Goal: Transaction & Acquisition: Purchase product/service

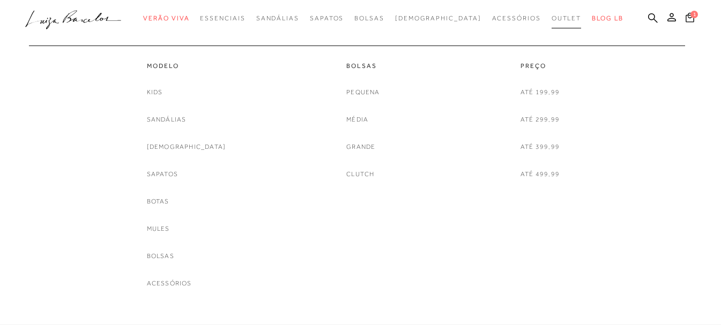
click at [551, 17] on span "Outlet" at bounding box center [566, 18] width 30 height 8
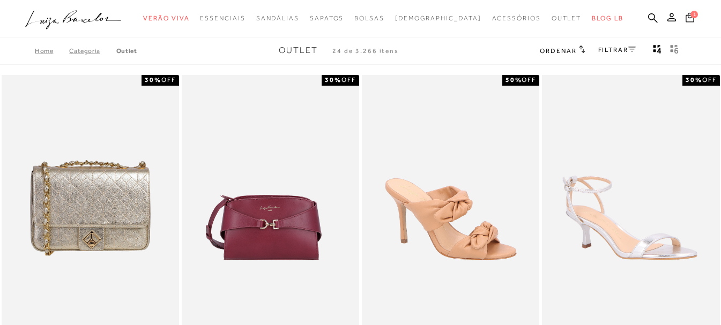
click at [689, 16] on icon at bounding box center [689, 17] width 9 height 10
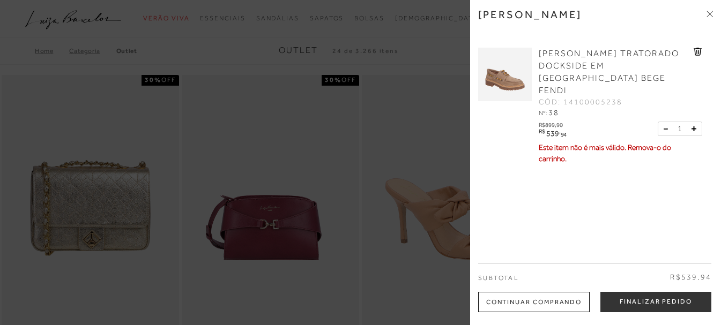
click at [708, 15] on icon at bounding box center [708, 14] width 3 height 3
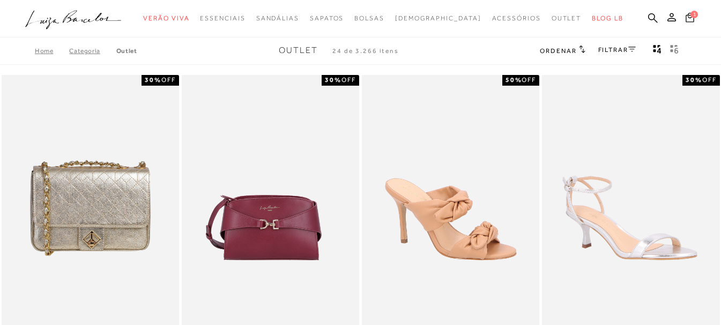
click at [689, 18] on icon at bounding box center [689, 17] width 9 height 10
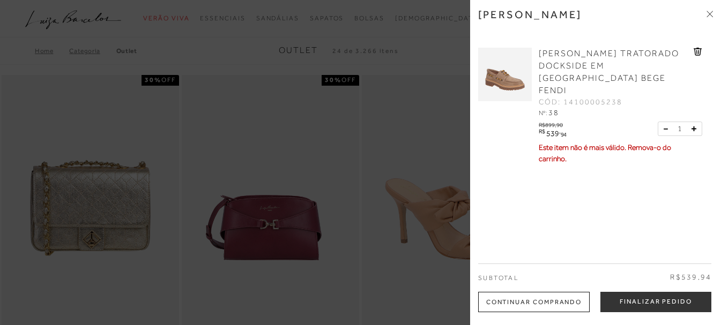
click at [710, 18] on span at bounding box center [709, 14] width 6 height 11
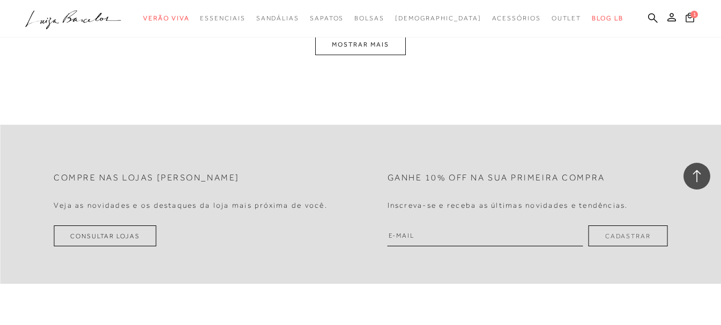
scroll to position [2197, 0]
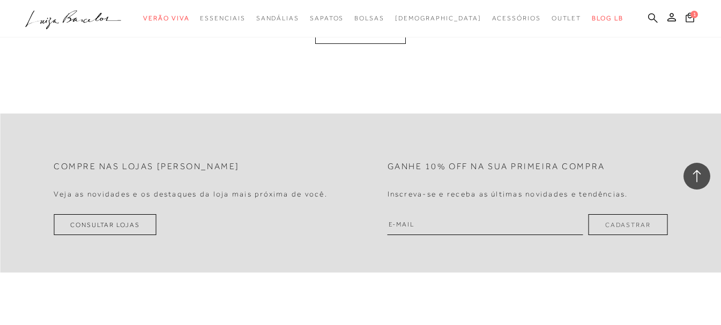
click at [648, 19] on icon at bounding box center [653, 18] width 10 height 10
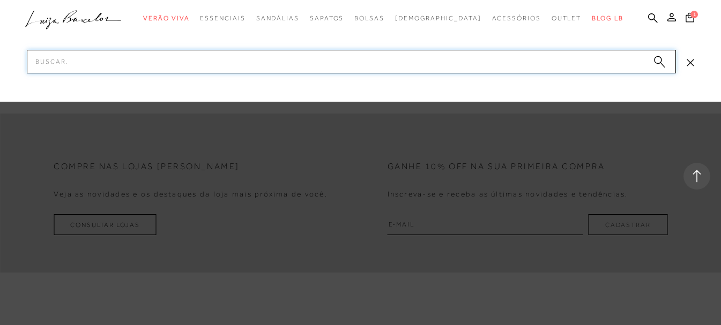
click at [465, 59] on input "Pesquisar" at bounding box center [351, 62] width 649 height 24
type input "slouch"
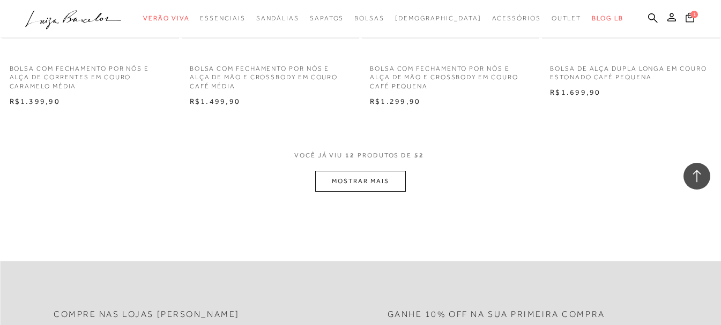
scroll to position [1125, 0]
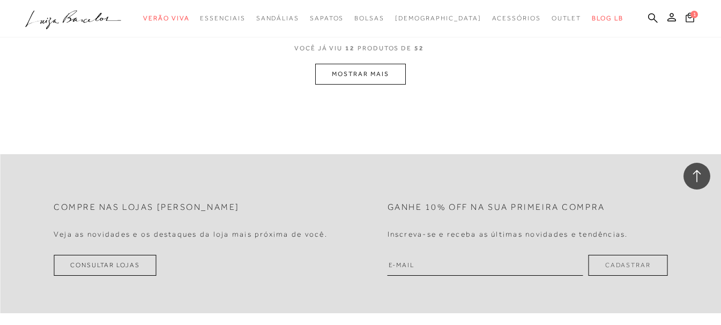
click at [340, 74] on button "MOSTRAR MAIS" at bounding box center [360, 74] width 90 height 21
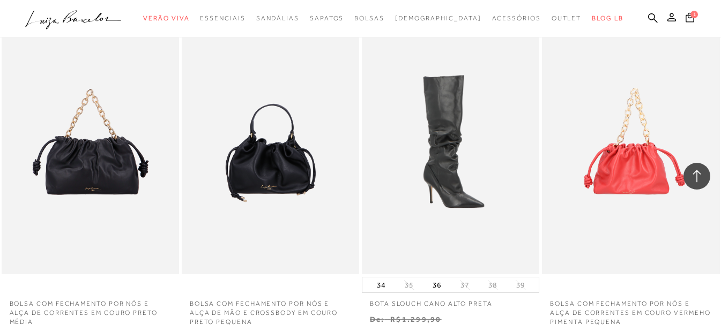
scroll to position [2090, 0]
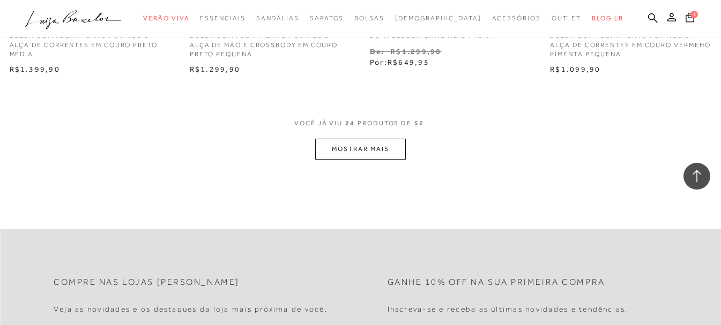
click at [361, 146] on button "MOSTRAR MAIS" at bounding box center [360, 149] width 90 height 21
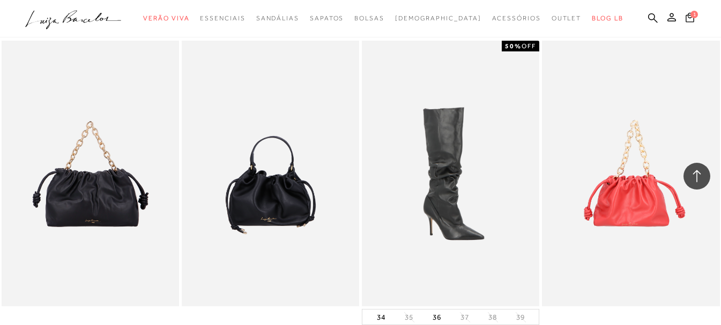
scroll to position [1690, 0]
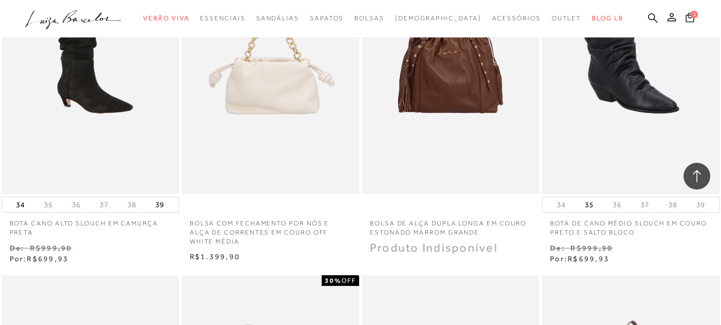
click at [653, 96] on img at bounding box center [630, 60] width 175 height 263
